Goal: Transaction & Acquisition: Purchase product/service

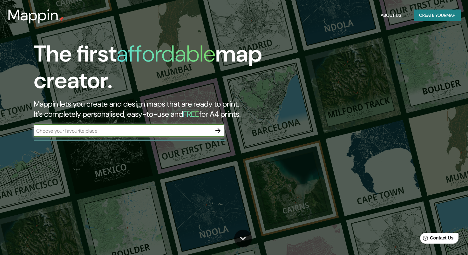
click at [116, 131] on input "text" at bounding box center [123, 130] width 178 height 7
click at [445, 16] on button "Create your map" at bounding box center [437, 16] width 46 height 12
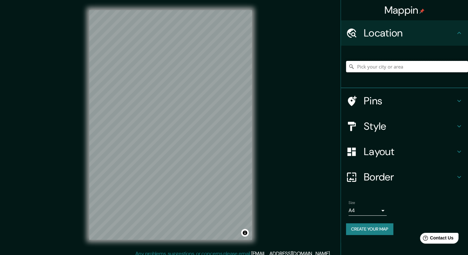
click at [361, 66] on input "Pick your city or area" at bounding box center [407, 66] width 122 height 11
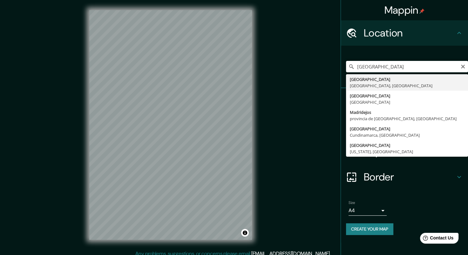
type input "Madrid, Madrid, España"
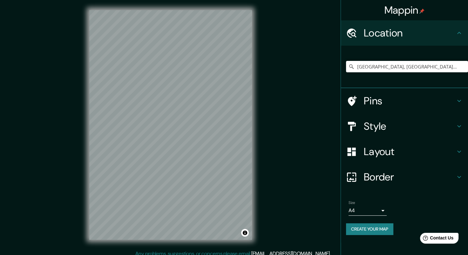
click at [375, 230] on button "Create your map" at bounding box center [369, 230] width 47 height 12
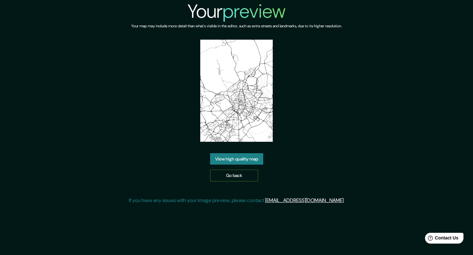
click at [244, 176] on link "Go back" at bounding box center [234, 176] width 48 height 12
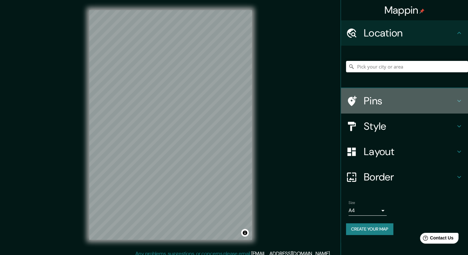
click at [374, 101] on h4 "Pins" at bounding box center [409, 101] width 91 height 13
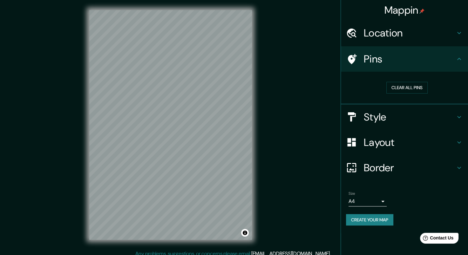
click at [353, 57] on icon at bounding box center [352, 59] width 9 height 10
click at [382, 29] on h4 "Location" at bounding box center [409, 33] width 91 height 13
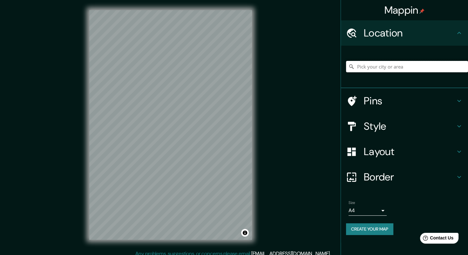
click at [375, 64] on input "Pick your city or area" at bounding box center [407, 66] width 122 height 11
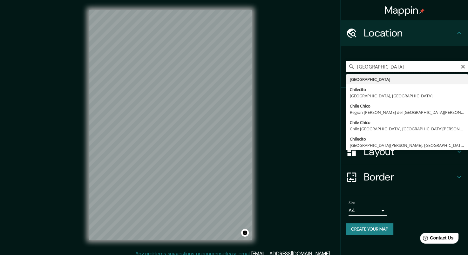
drag, startPoint x: 370, startPoint y: 67, endPoint x: 333, endPoint y: 66, distance: 37.2
click at [333, 66] on div "Mappin Location CHILE Chile Chilecito Provincia de La Rioja, Argentina Chile Ch…" at bounding box center [234, 130] width 468 height 260
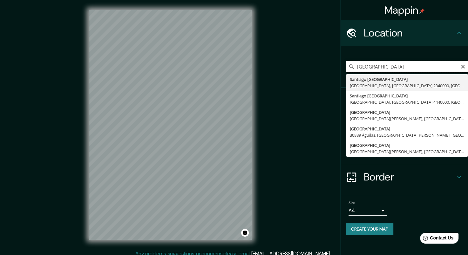
click at [406, 67] on input "SANTIAGO DE CHILE" at bounding box center [407, 66] width 122 height 11
type input "Santiago De Chile, Valparaíso, Región de Valparaíso 2340000, Chile"
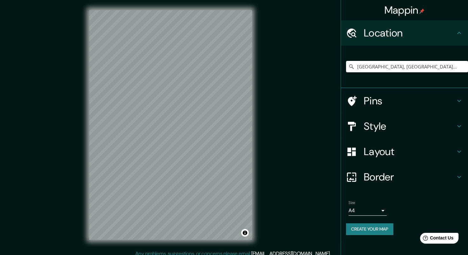
click at [377, 100] on h4 "Pins" at bounding box center [409, 101] width 91 height 13
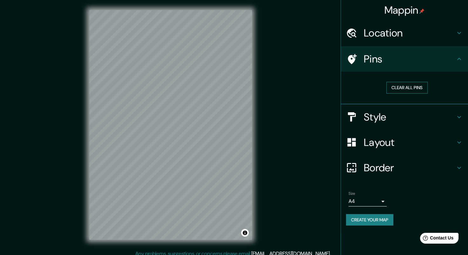
click at [400, 89] on button "Clear all pins" at bounding box center [406, 88] width 41 height 12
click at [347, 58] on icon at bounding box center [351, 59] width 11 height 11
